Goal: Task Accomplishment & Management: Manage account settings

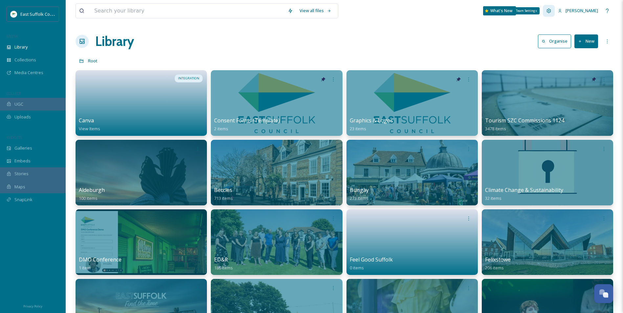
click at [555, 8] on div "Team Settings" at bounding box center [549, 11] width 12 height 12
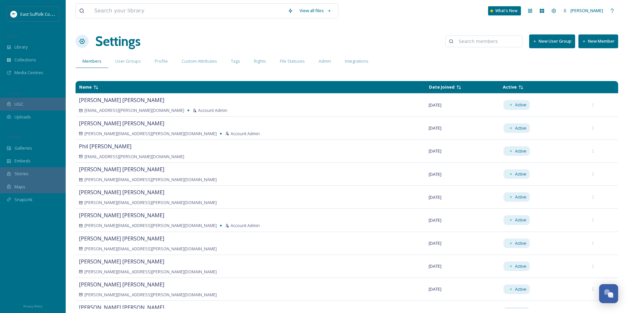
click at [591, 46] on button "New Member" at bounding box center [599, 41] width 40 height 13
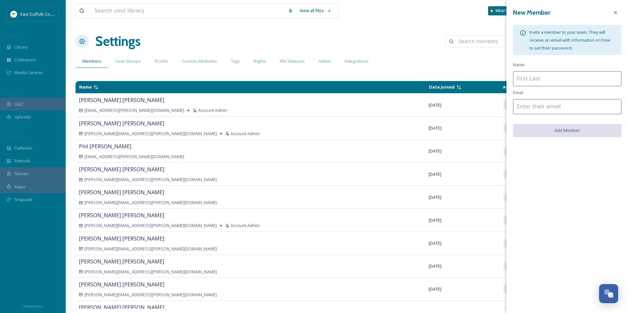
click at [537, 81] on input at bounding box center [567, 78] width 108 height 15
type input "[PERSON_NAME]"
click at [548, 109] on input at bounding box center [567, 106] width 108 height 15
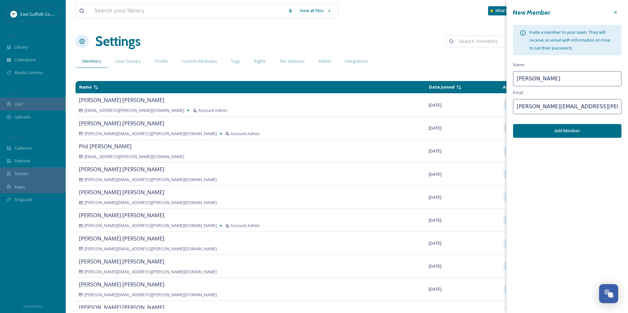
type input "[PERSON_NAME][EMAIL_ADDRESS][PERSON_NAME][DOMAIN_NAME]"
click at [556, 131] on button "Add Member" at bounding box center [567, 130] width 108 height 13
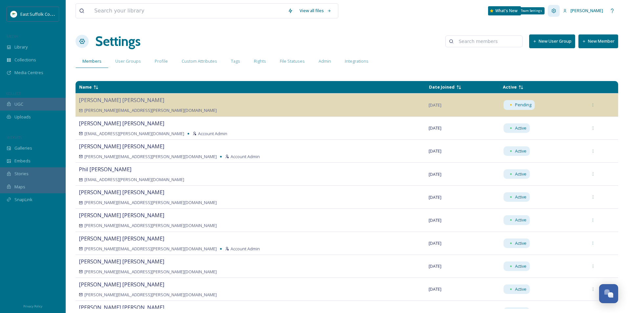
click at [545, 12] on div "Team Settings" at bounding box center [532, 10] width 26 height 7
click at [532, 12] on icon at bounding box center [530, 11] width 4 height 4
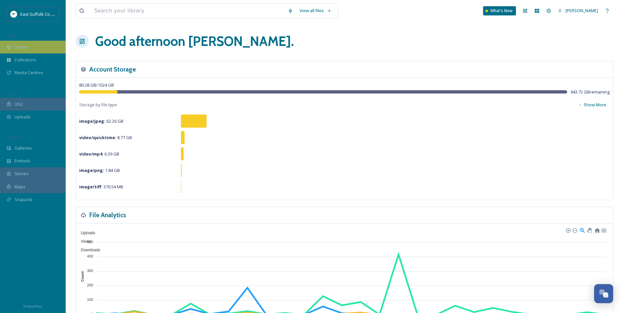
click at [20, 49] on span "Library" at bounding box center [20, 47] width 13 height 6
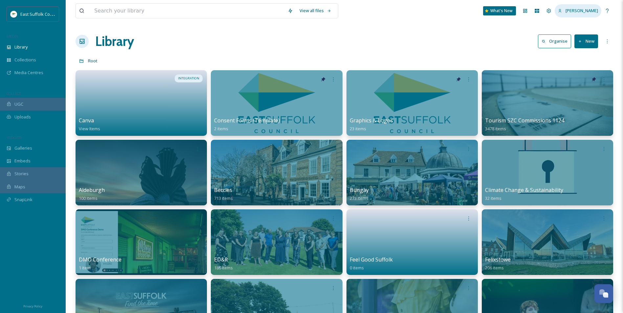
click at [586, 12] on span "[PERSON_NAME]" at bounding box center [582, 11] width 33 height 6
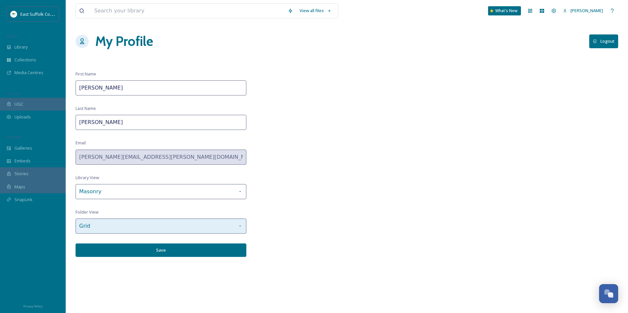
click at [228, 224] on div "Grid" at bounding box center [161, 226] width 171 height 15
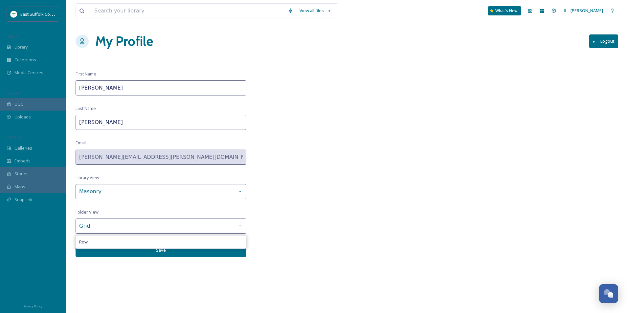
click at [275, 211] on div "View all files What's New [PERSON_NAME] My Profile Logout First Name [PERSON_NA…" at bounding box center [347, 156] width 563 height 313
click at [166, 251] on button "Save" at bounding box center [161, 250] width 171 height 13
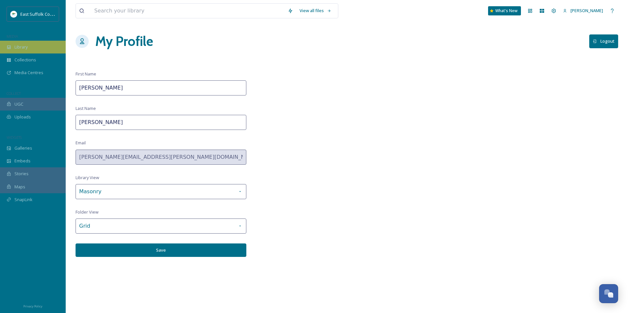
click at [16, 44] on div "Library" at bounding box center [33, 47] width 66 height 13
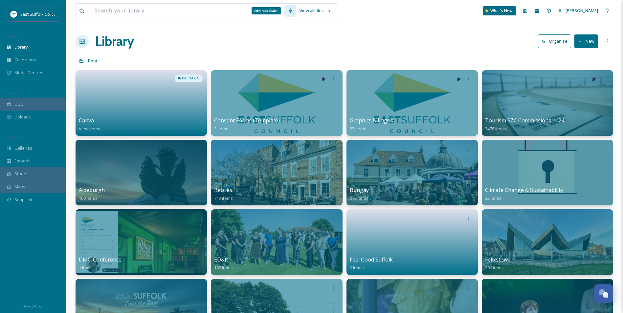
click at [296, 11] on div "Advanced Search" at bounding box center [291, 11] width 12 height 12
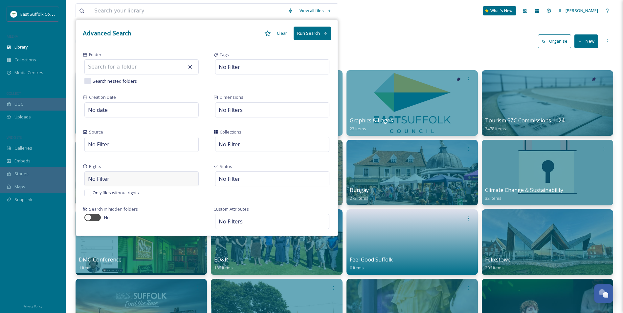
click at [112, 184] on div "No Filter" at bounding box center [141, 179] width 114 height 15
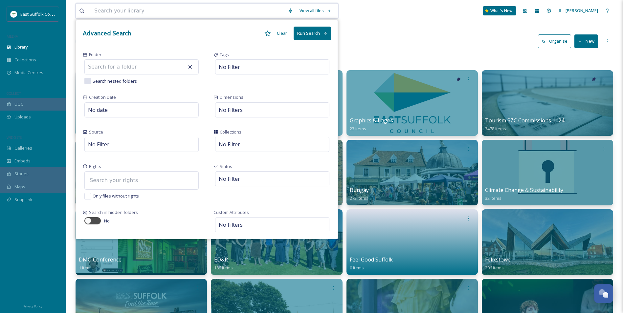
click at [112, 183] on input at bounding box center [122, 180] width 72 height 14
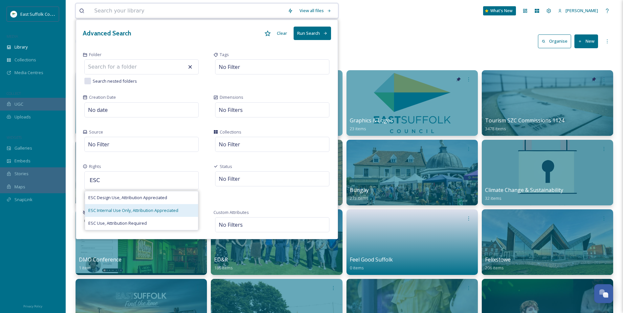
type input "ESC"
click at [116, 212] on span "ESC Internal Use Only, Attribution Appreciated" at bounding box center [133, 211] width 90 height 6
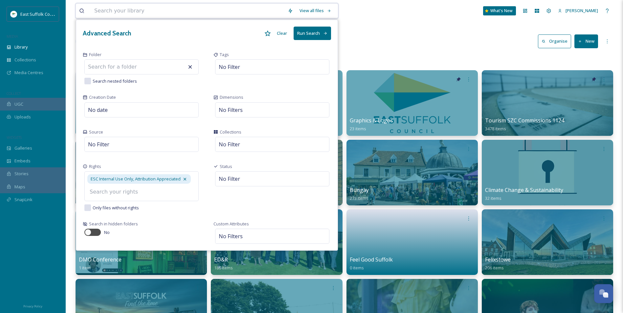
click at [317, 35] on button "Run Search" at bounding box center [312, 33] width 37 height 13
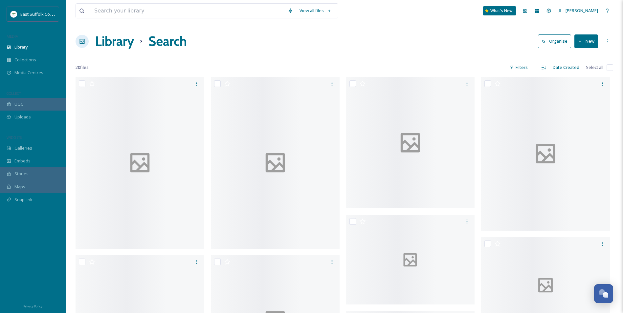
click at [126, 40] on h1 "Library" at bounding box center [114, 42] width 39 height 20
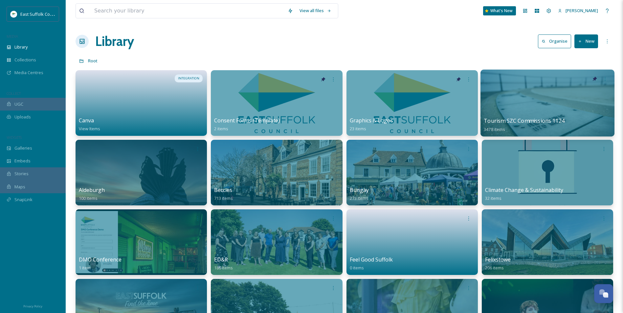
click at [519, 98] on div at bounding box center [548, 103] width 134 height 67
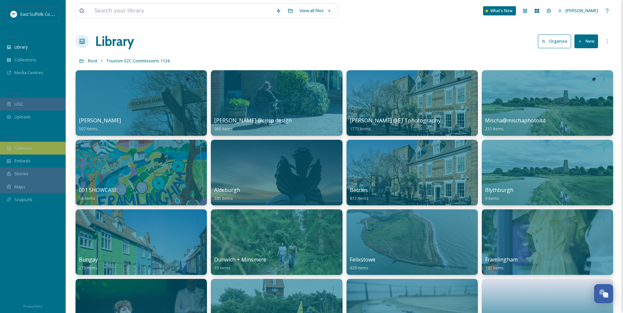
click at [40, 147] on div "Galleries" at bounding box center [33, 148] width 66 height 13
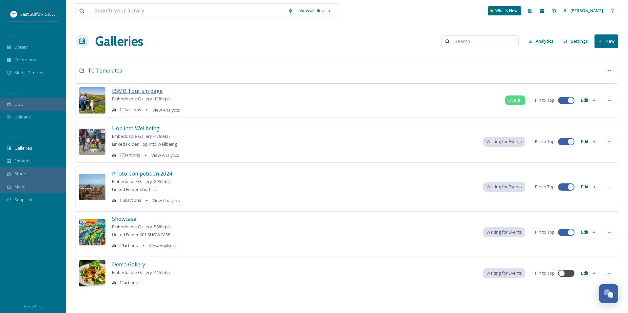
click at [123, 94] on span "ESMB Tourism page" at bounding box center [137, 90] width 51 height 7
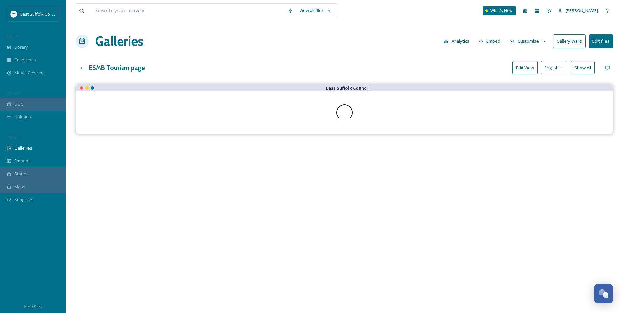
drag, startPoint x: 281, startPoint y: 305, endPoint x: 287, endPoint y: 303, distance: 6.5
click at [283, 305] on div "East Suffolk Council" at bounding box center [345, 240] width 538 height 313
click at [25, 48] on span "Library" at bounding box center [20, 47] width 13 height 6
